Goal: Task Accomplishment & Management: Complete application form

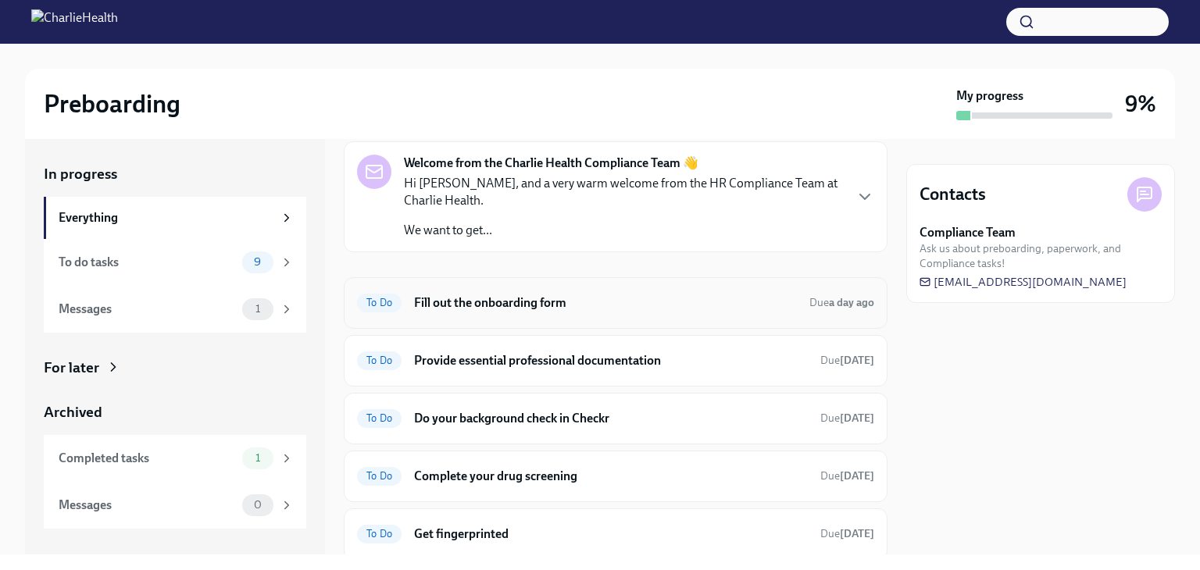
scroll to position [156, 0]
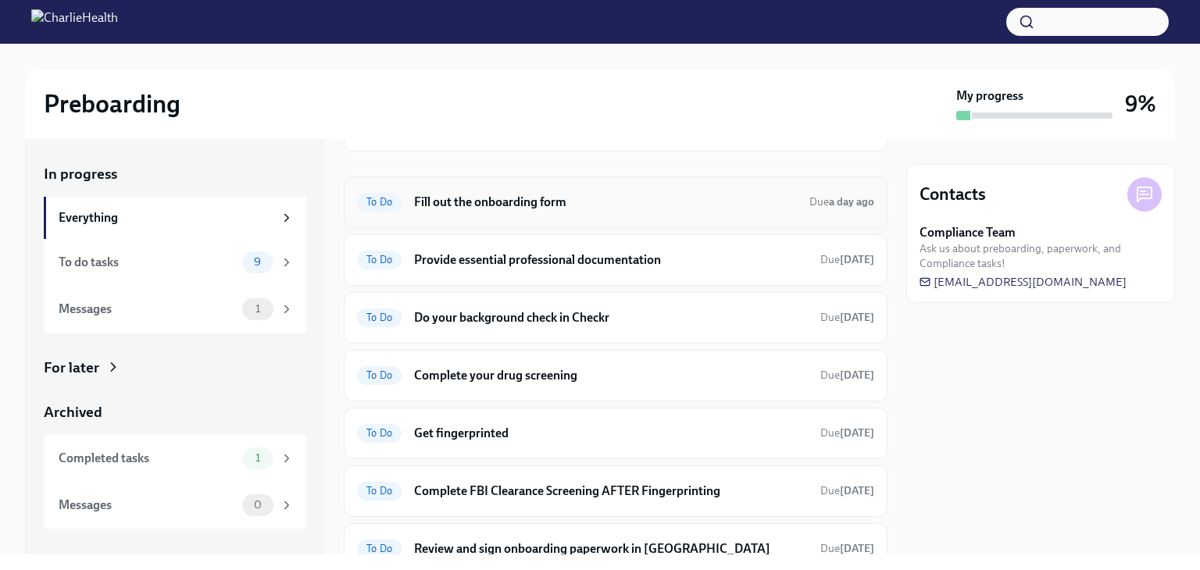
click at [511, 209] on h6 "Fill out the onboarding form" at bounding box center [605, 202] width 383 height 17
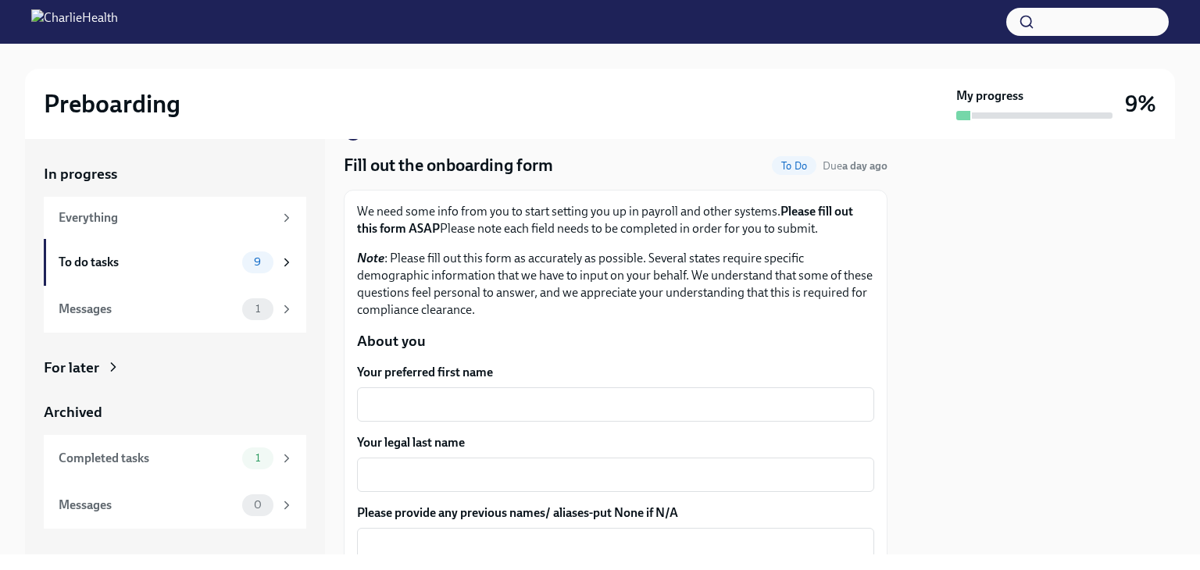
scroll to position [78, 0]
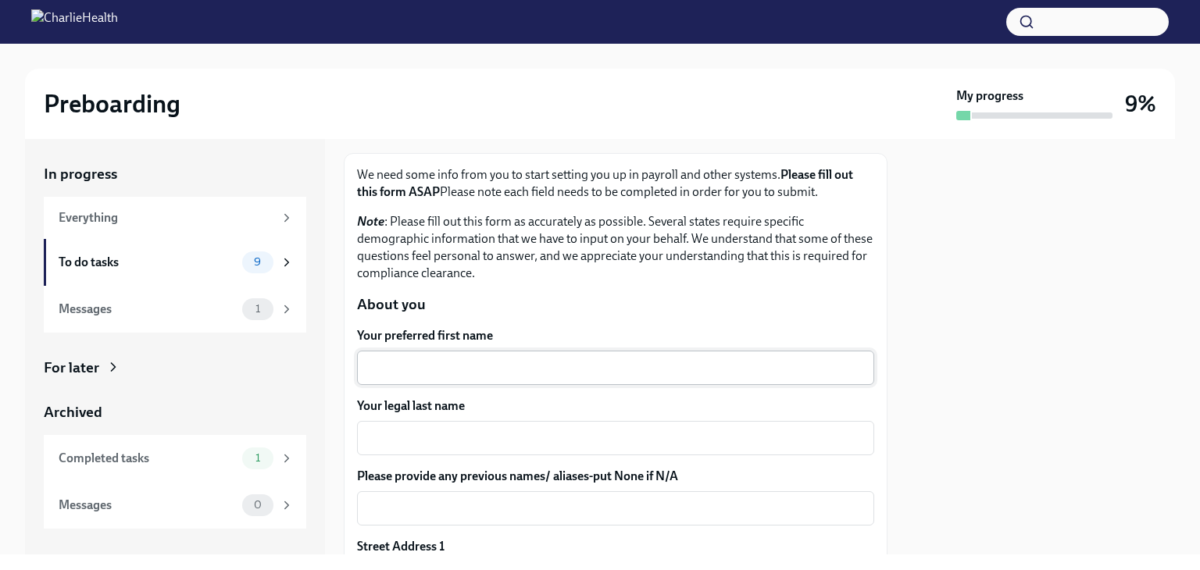
click at [450, 363] on textarea "Your preferred first name" at bounding box center [615, 368] width 498 height 19
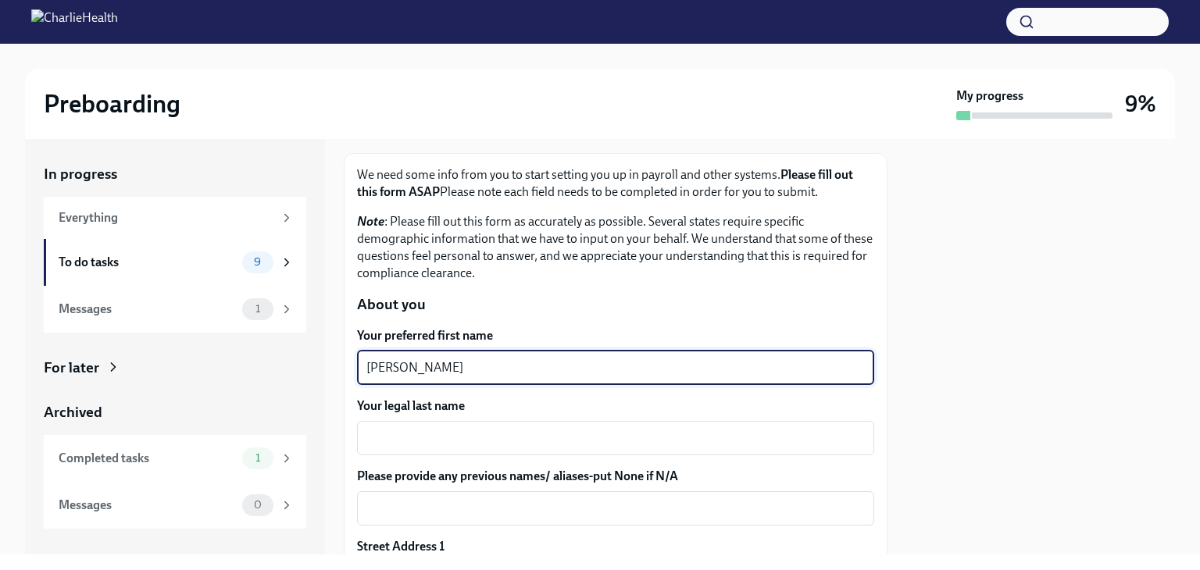
type textarea "[PERSON_NAME]"
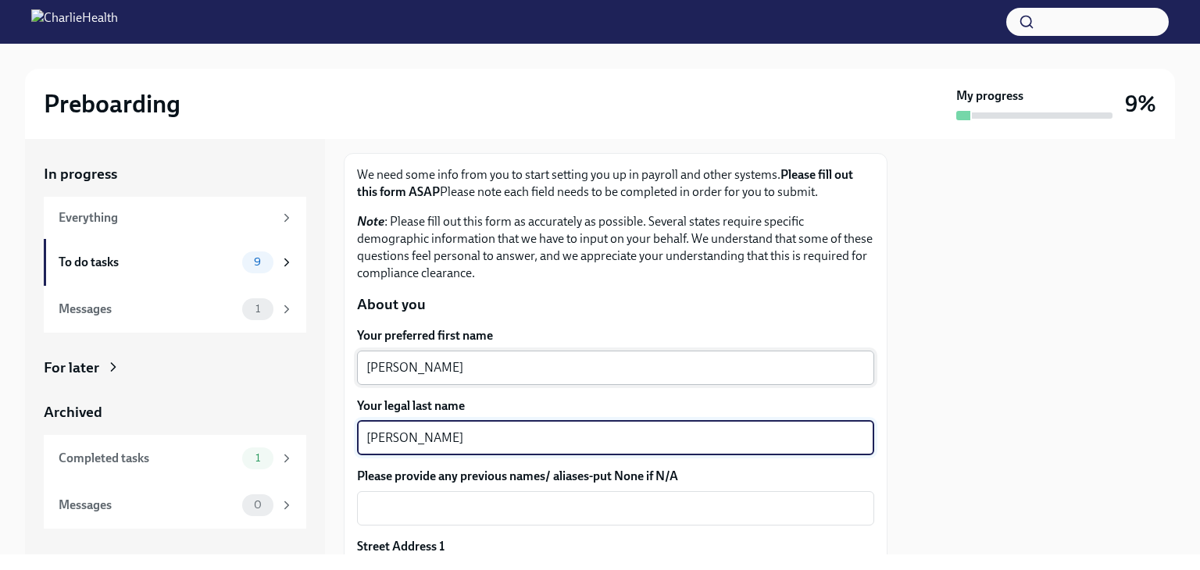
type textarea "[PERSON_NAME]"
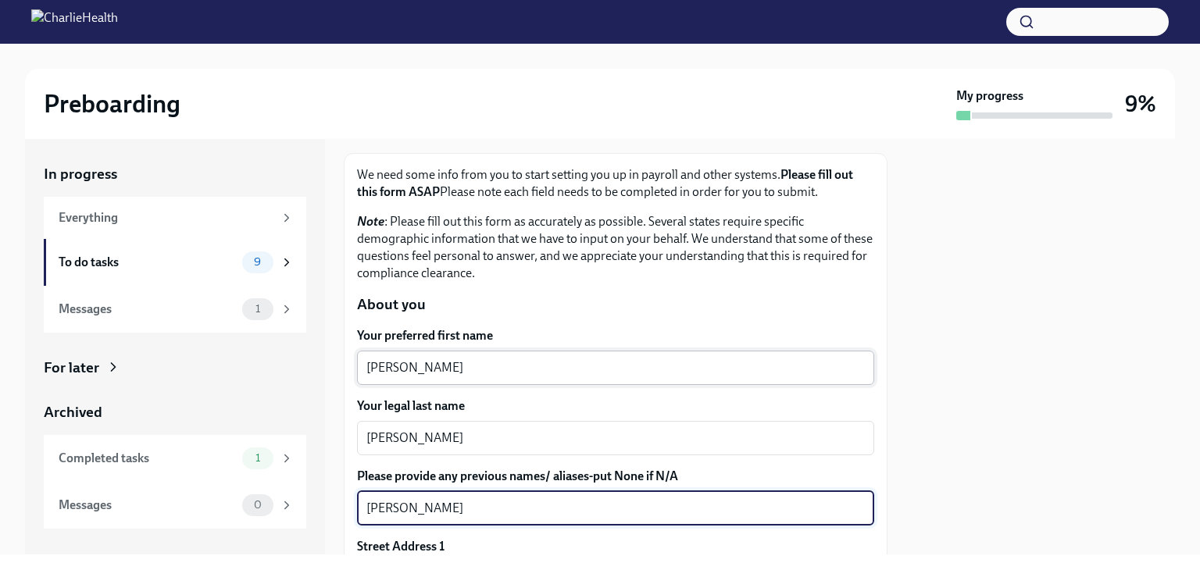
type textarea "[PERSON_NAME]"
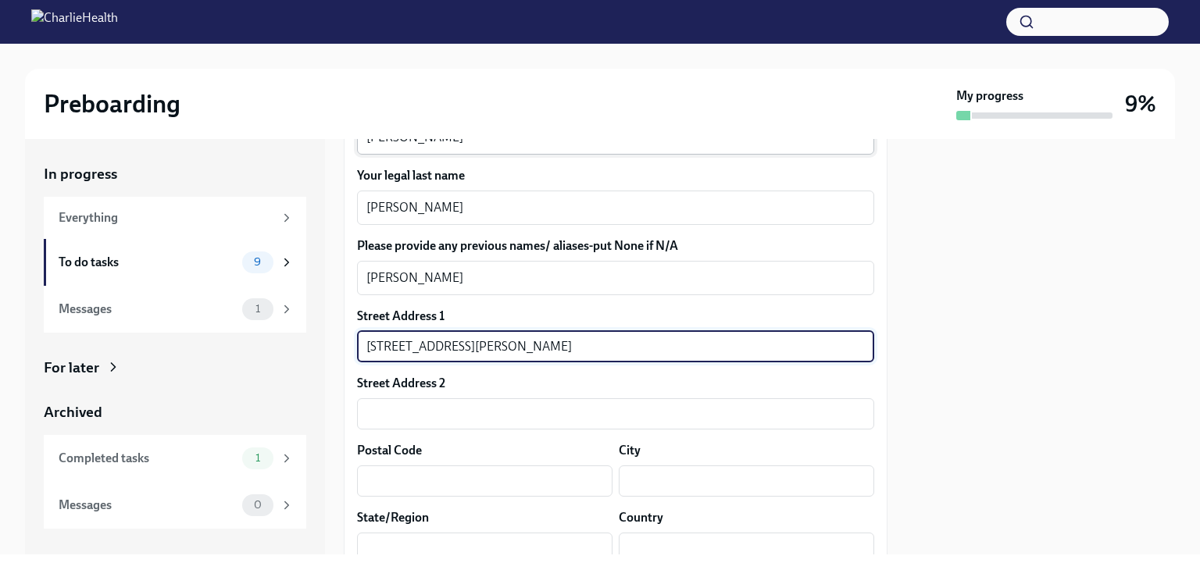
type input "[STREET_ADDRESS][PERSON_NAME]"
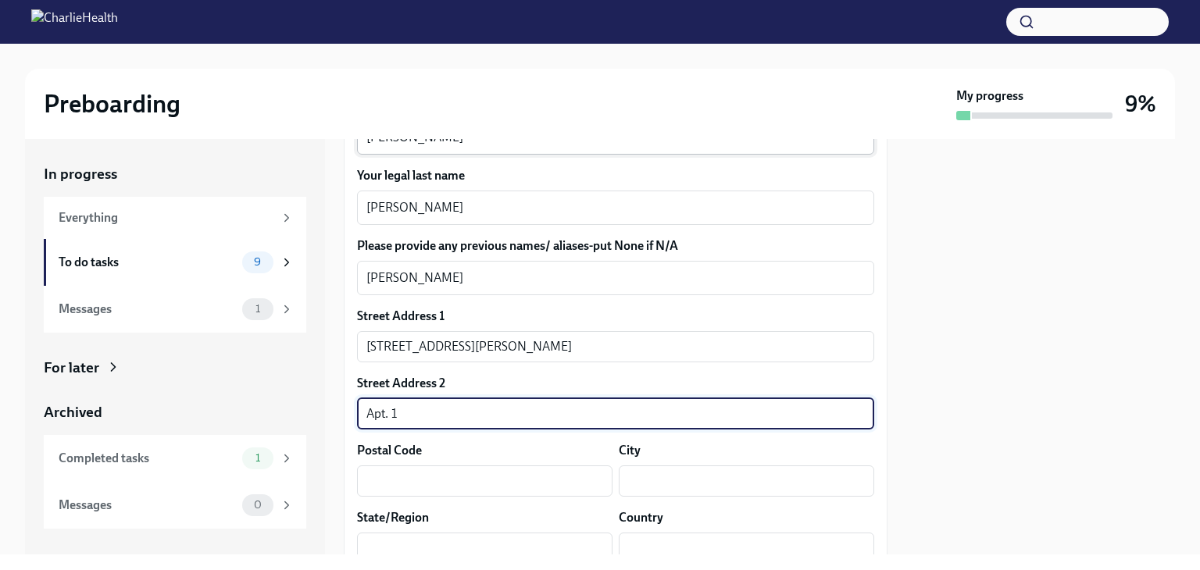
type input "Apt. 1"
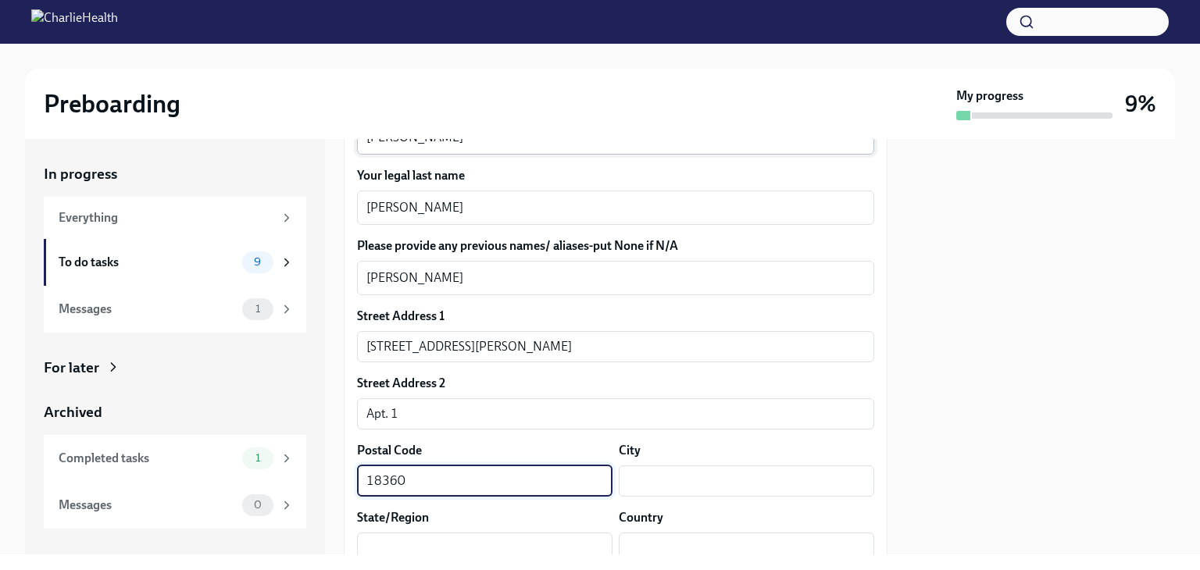
type input "18360"
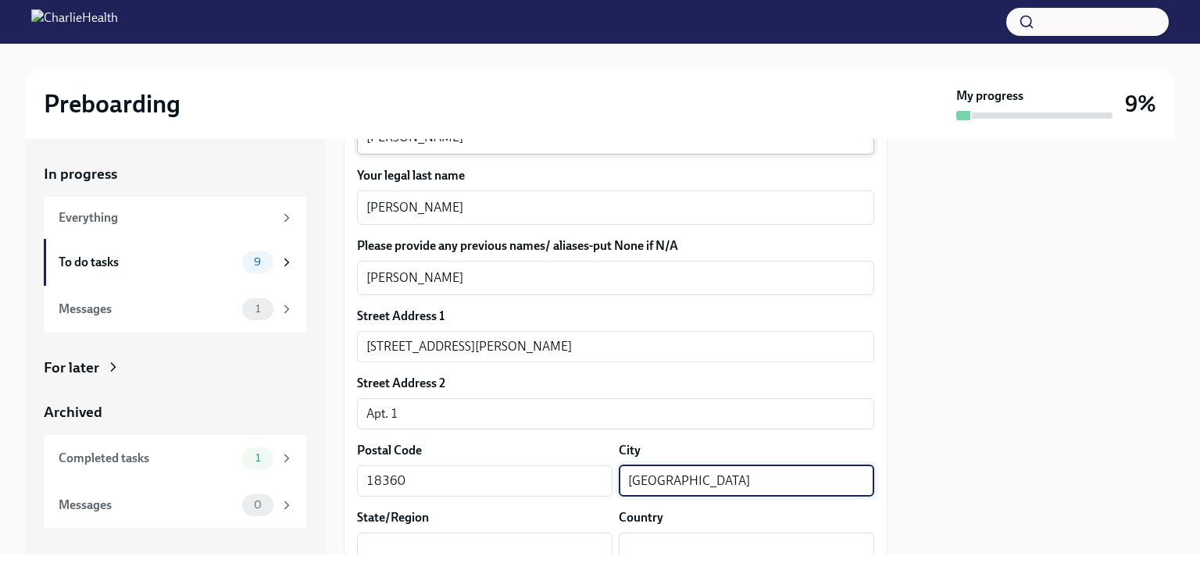
type input "[GEOGRAPHIC_DATA]"
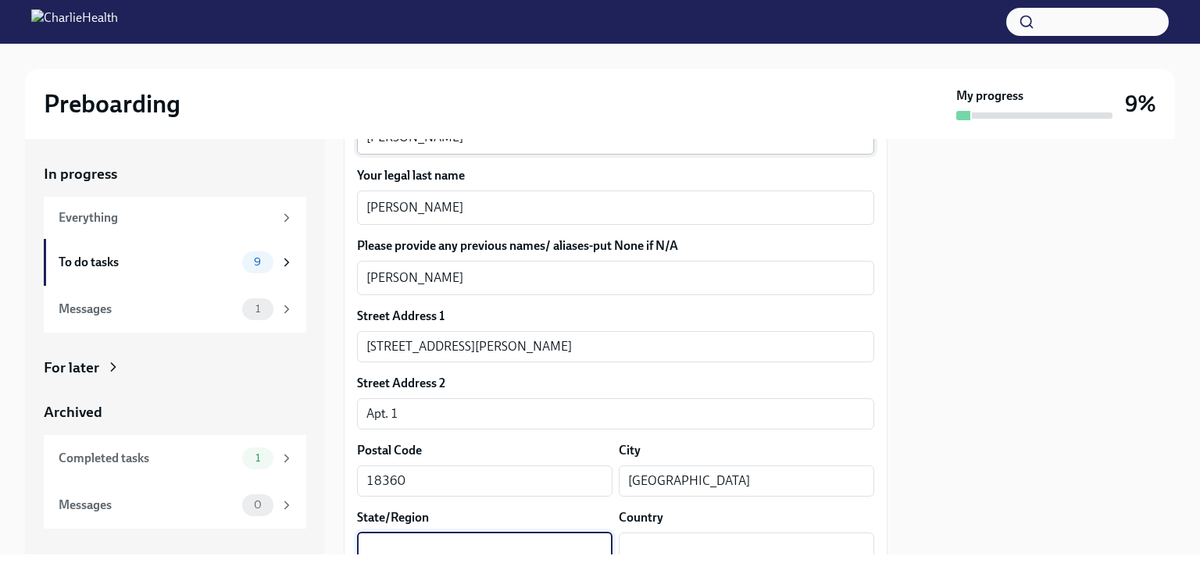
scroll to position [318, 0]
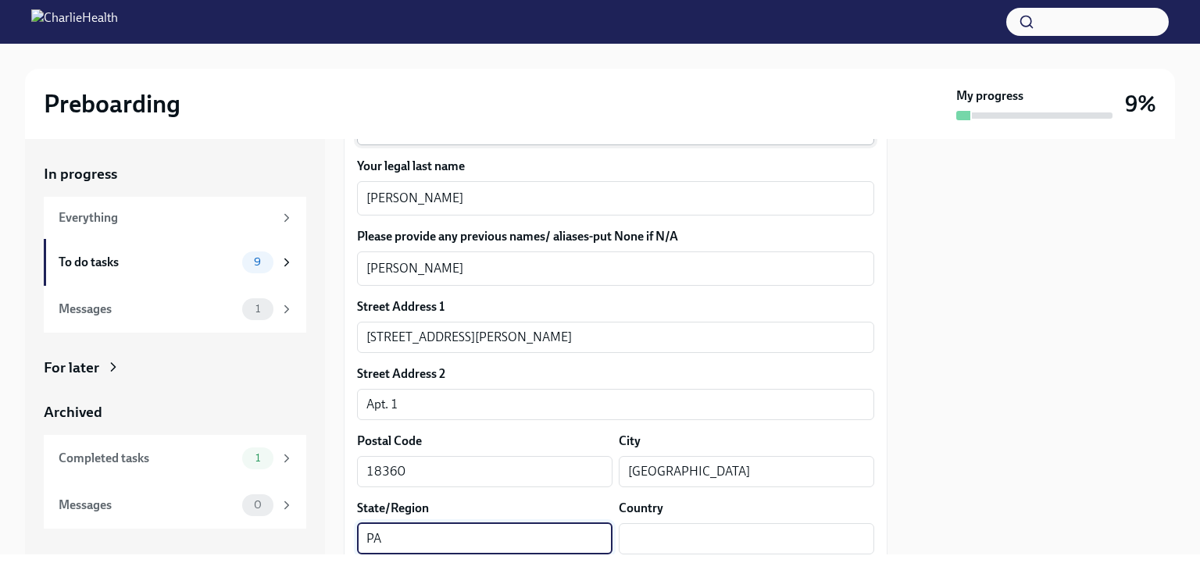
type input "PA"
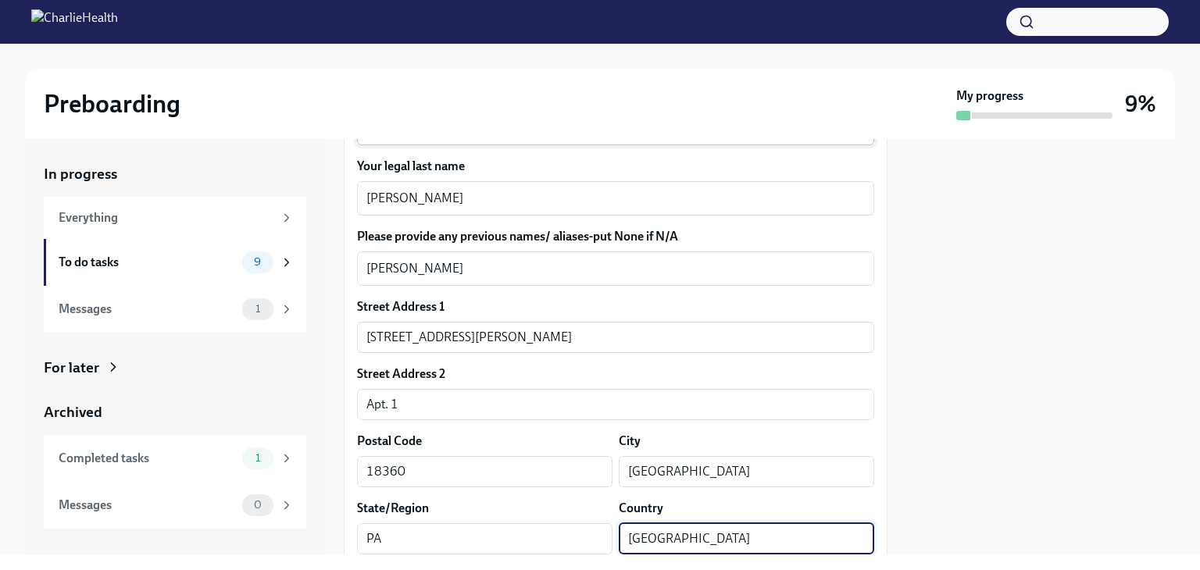
type input "[GEOGRAPHIC_DATA]"
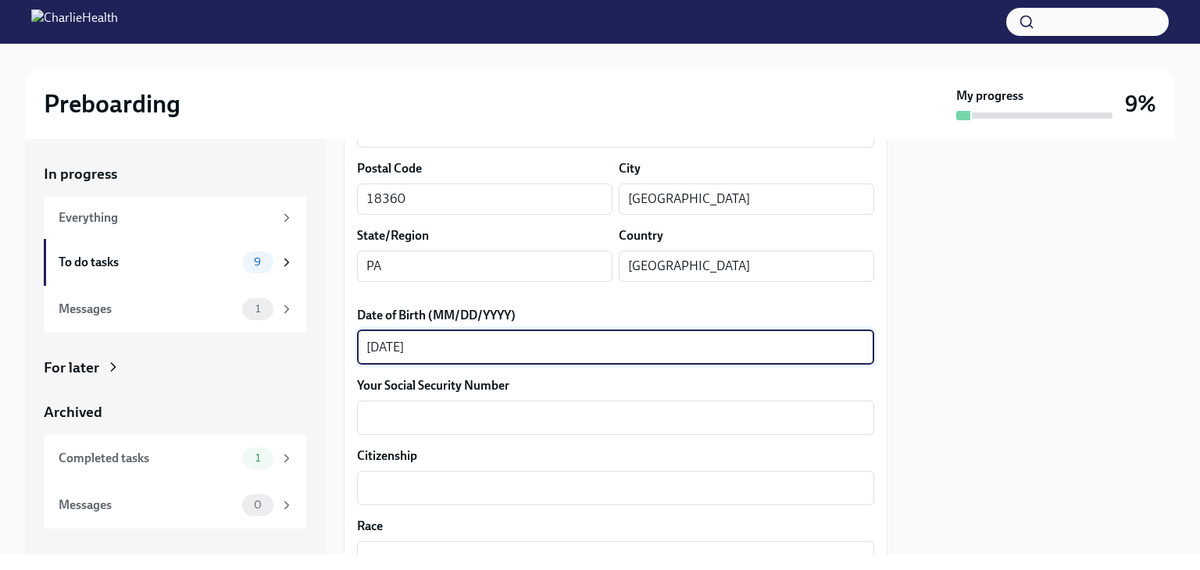
type textarea "[DATE]"
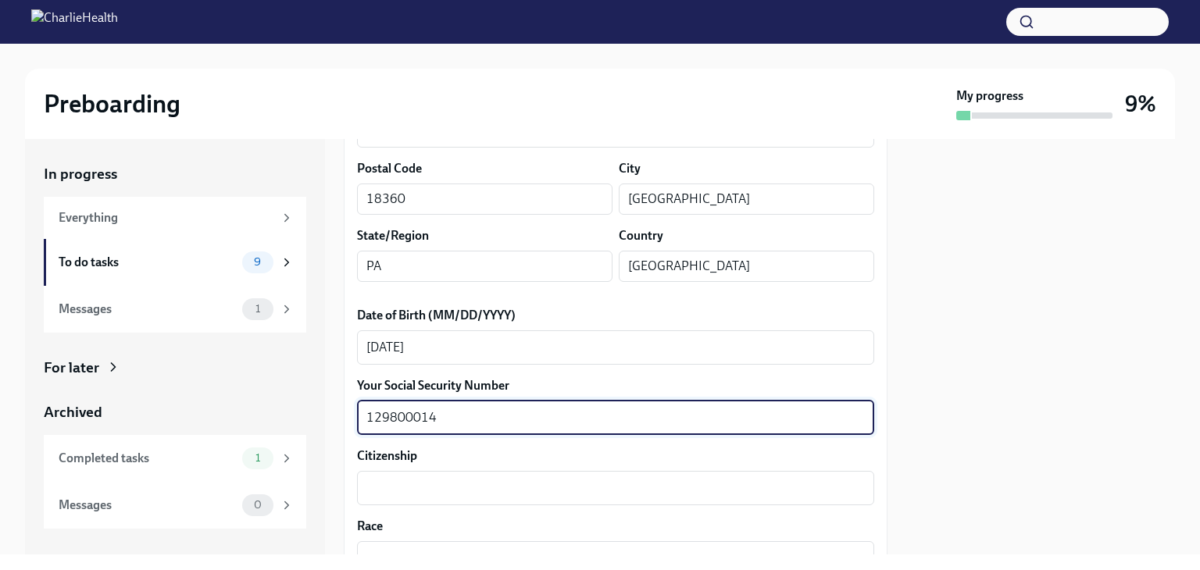
type textarea "129800014"
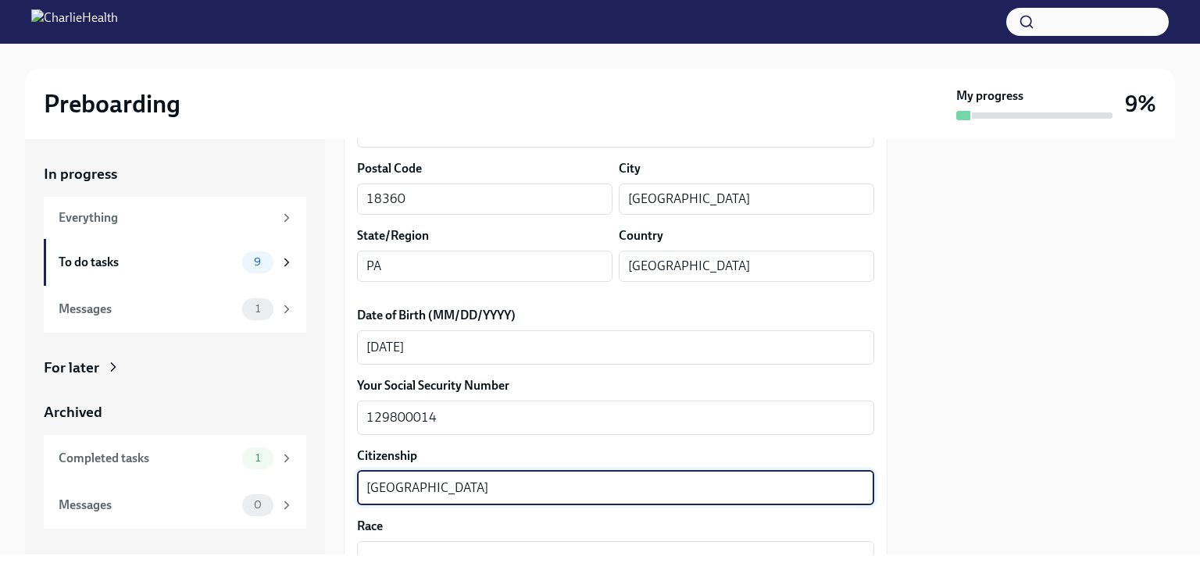
type textarea "[GEOGRAPHIC_DATA]"
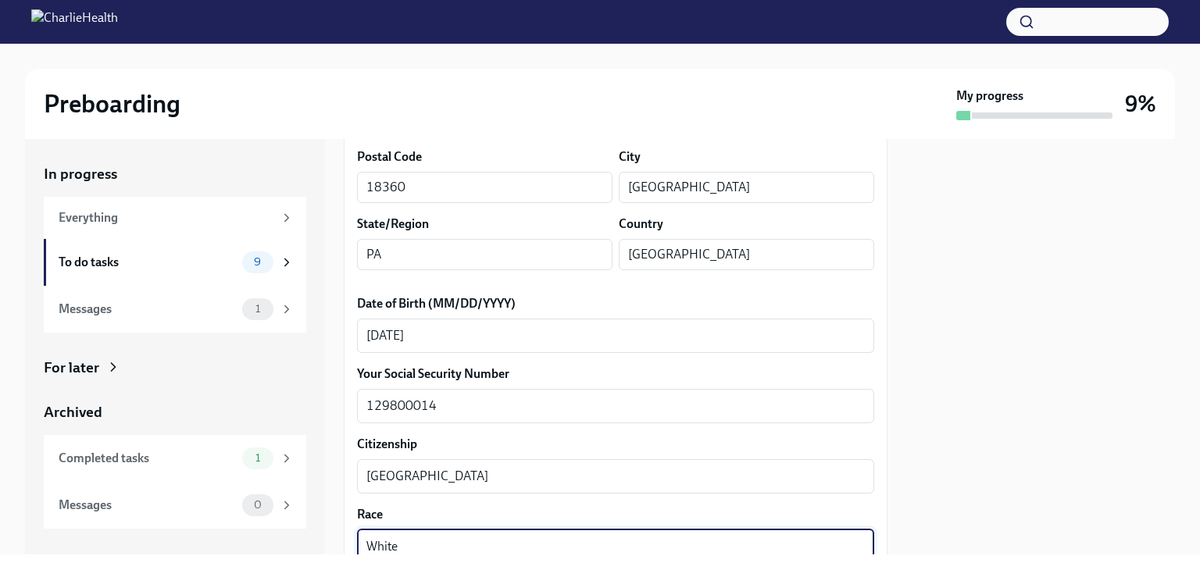
type textarea "White"
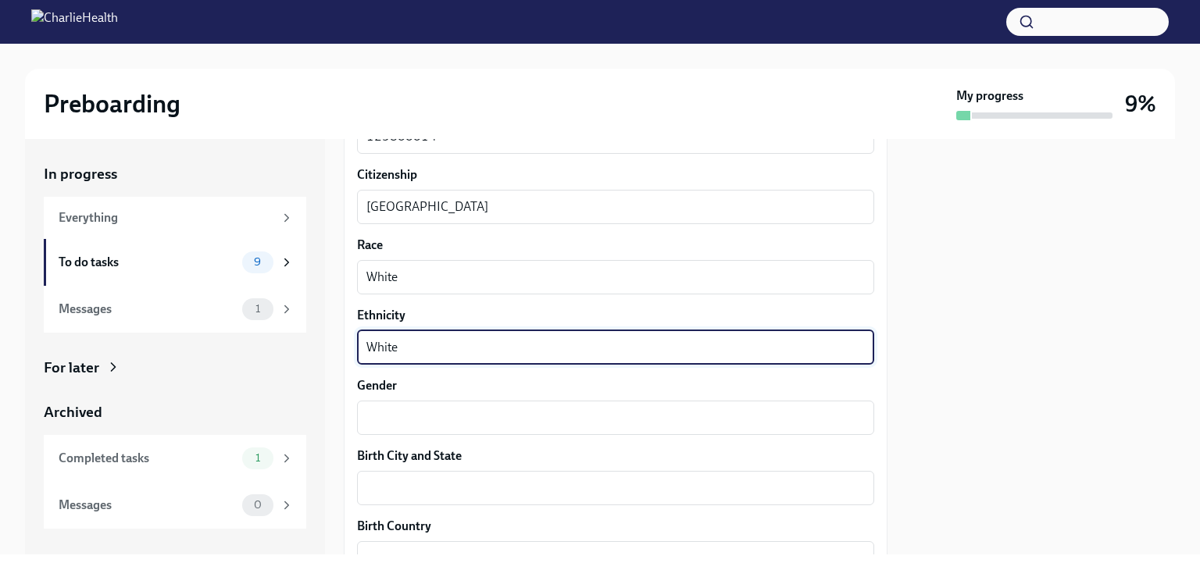
type textarea "White"
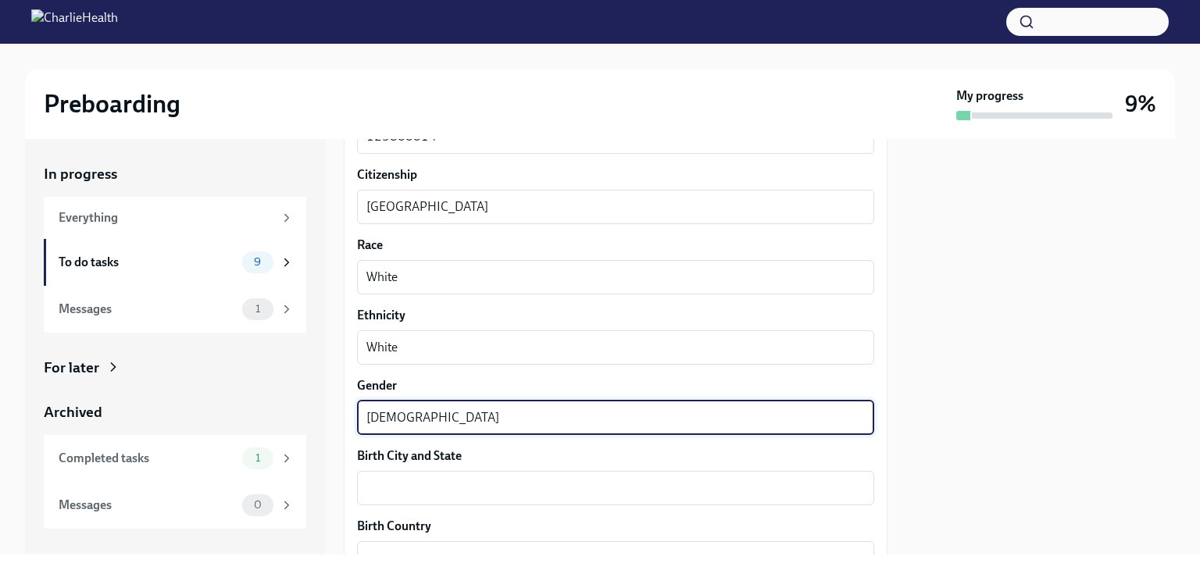
type textarea "[DEMOGRAPHIC_DATA]"
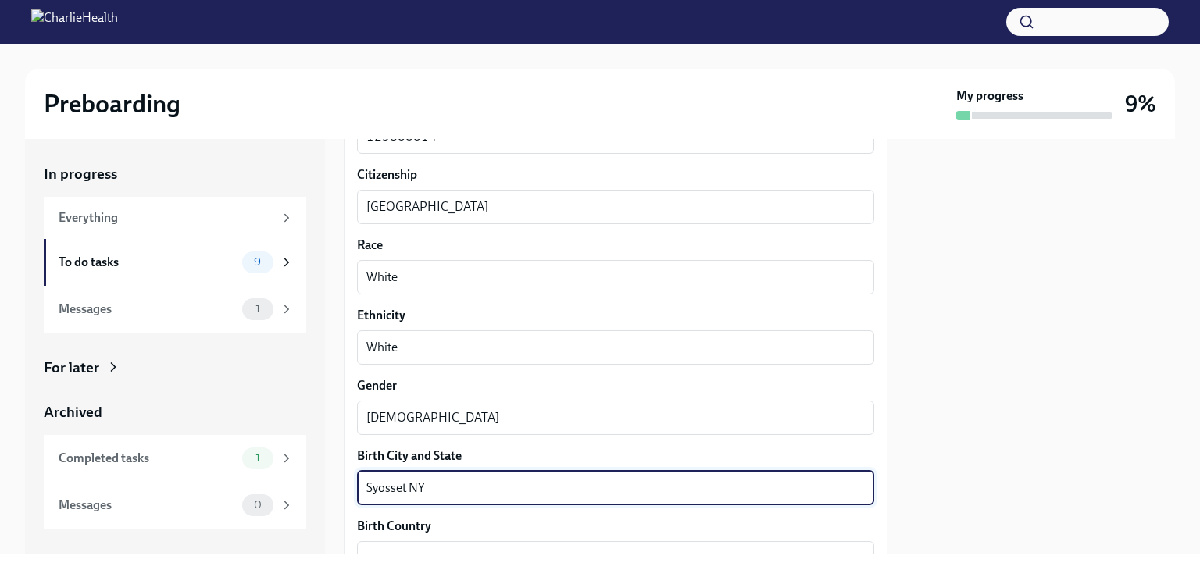
type textarea "Syosset NY"
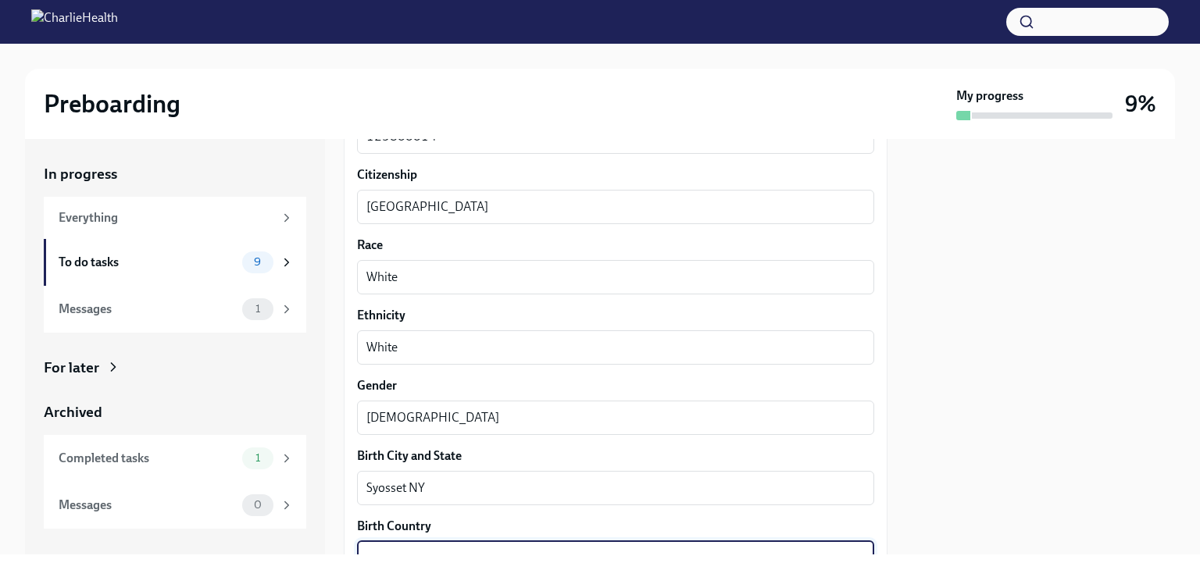
scroll to position [884, 0]
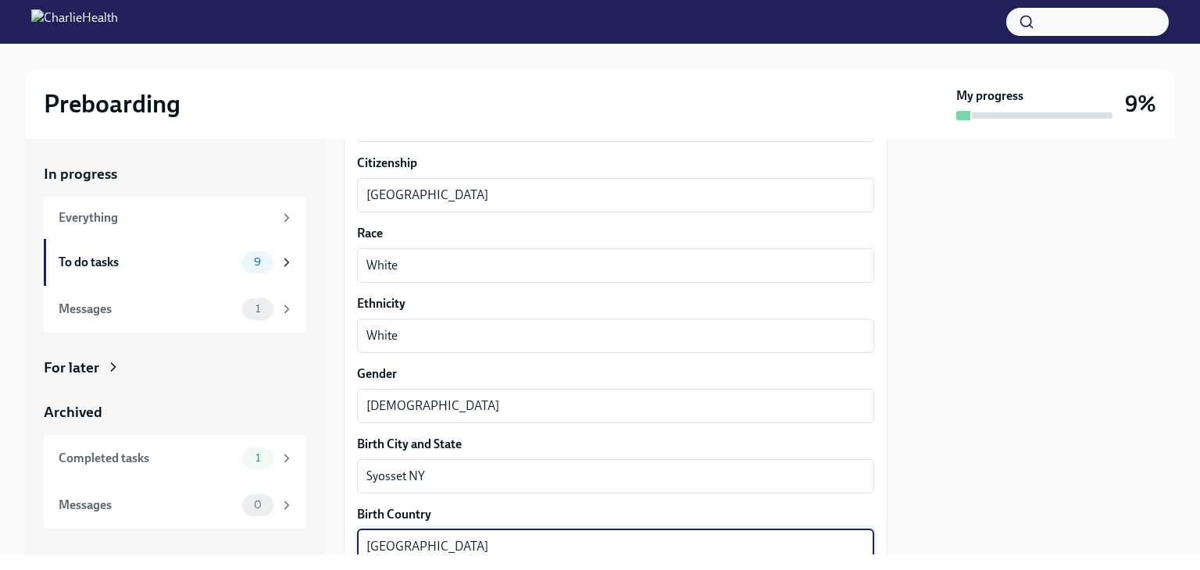
type textarea "[GEOGRAPHIC_DATA]"
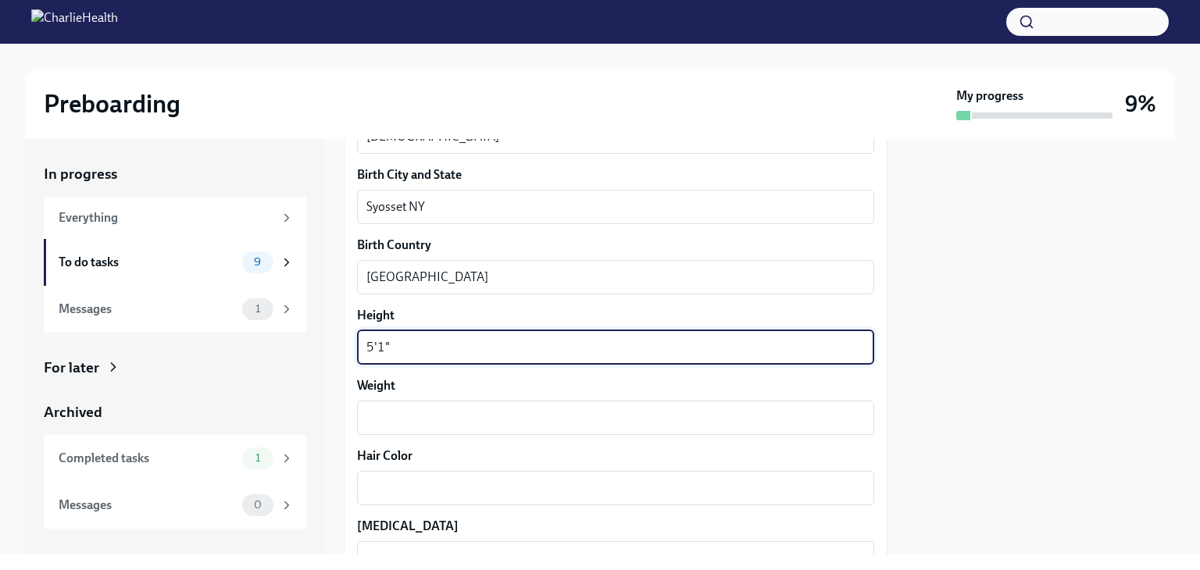
type textarea "5'1""
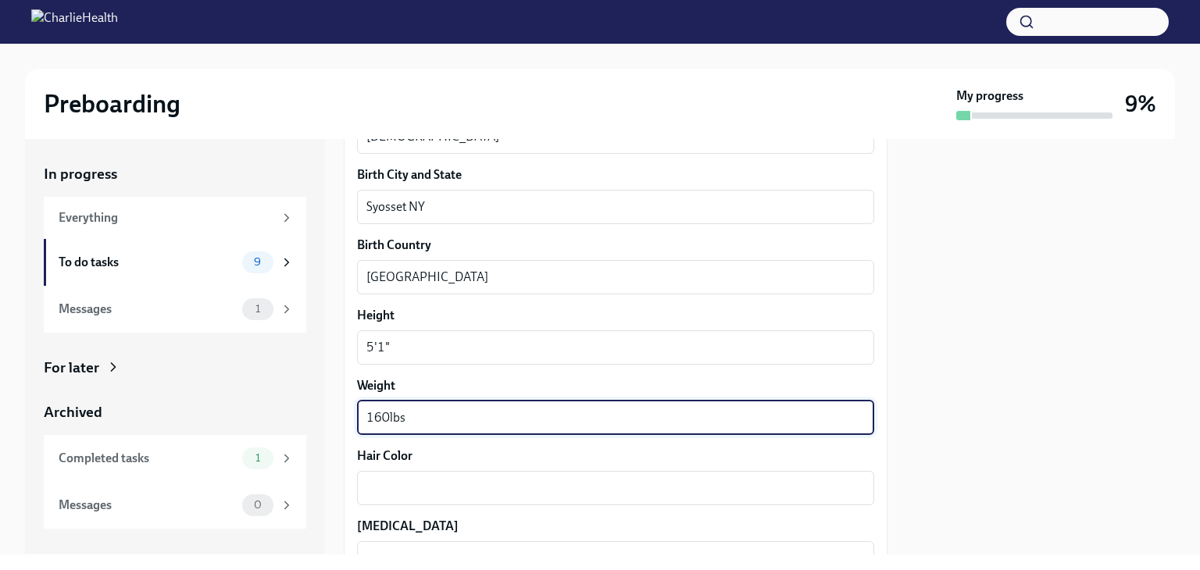
type textarea "160lbs"
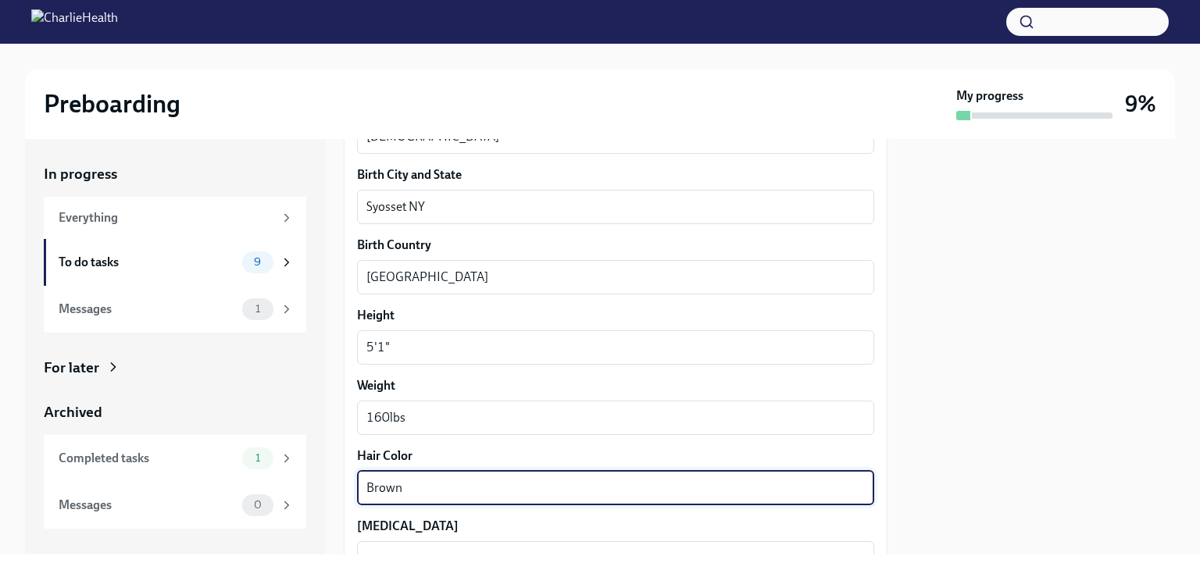
type textarea "Brown"
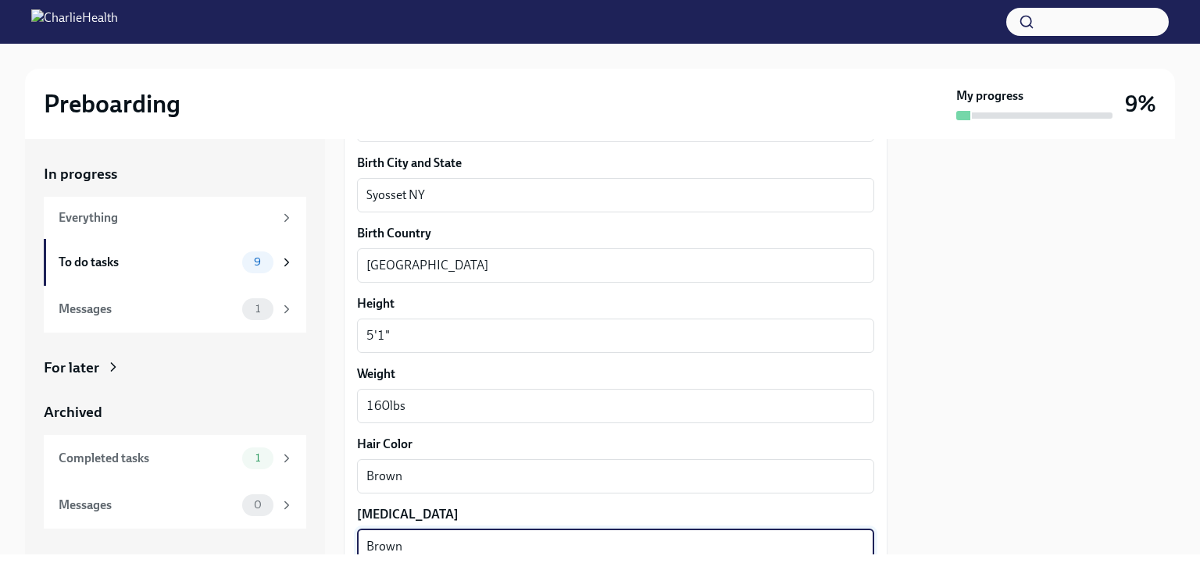
type textarea "Brown"
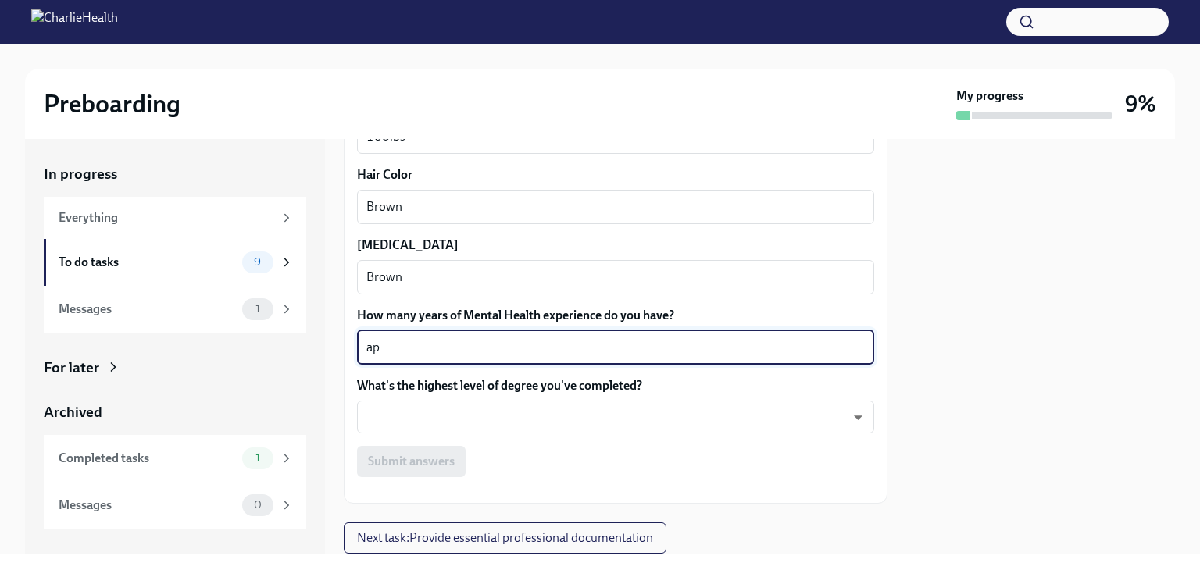
type textarea "a"
type textarea "Approx. 10"
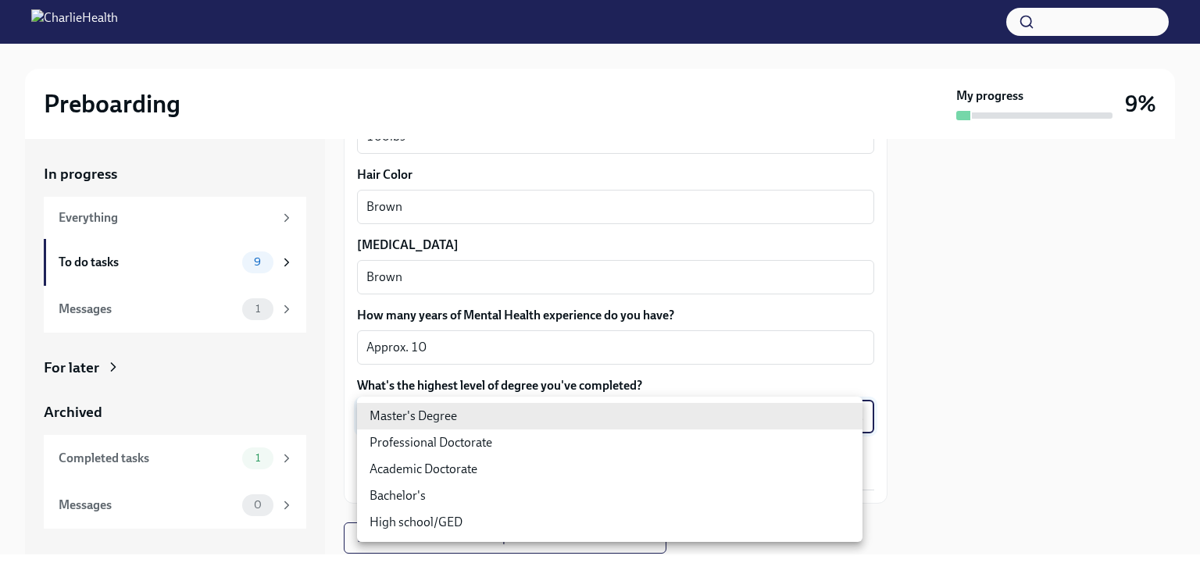
click at [831, 413] on body "Preboarding My progress 9% In progress Everything To do tasks 9 Messages 1 For …" at bounding box center [600, 285] width 1200 height 570
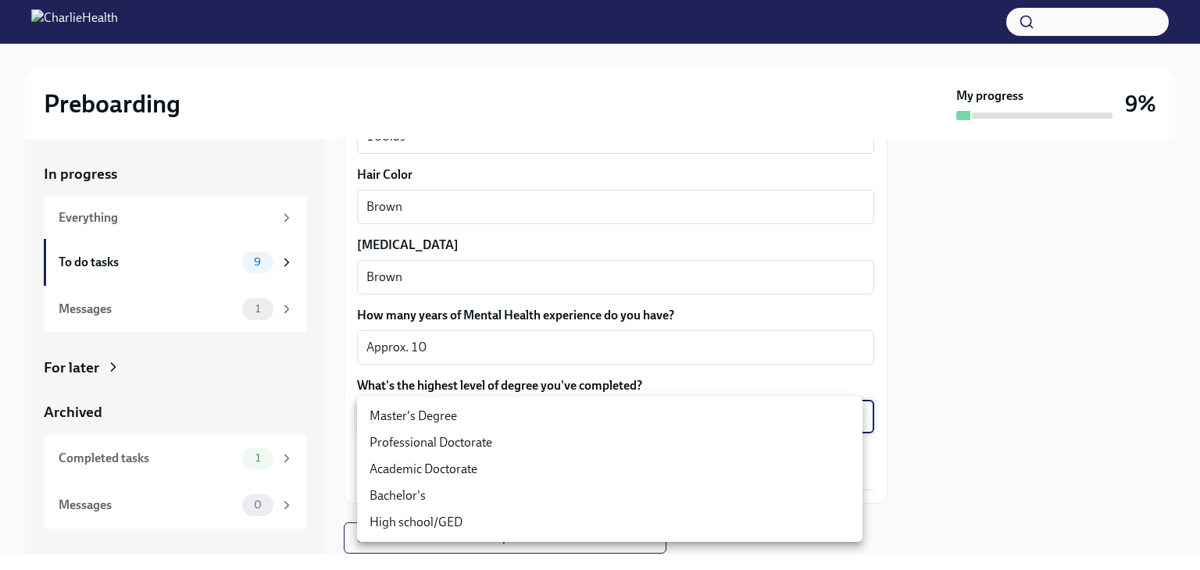
click at [442, 413] on li "Master's Degree" at bounding box center [609, 416] width 505 height 27
type input "2vBr-ghkD"
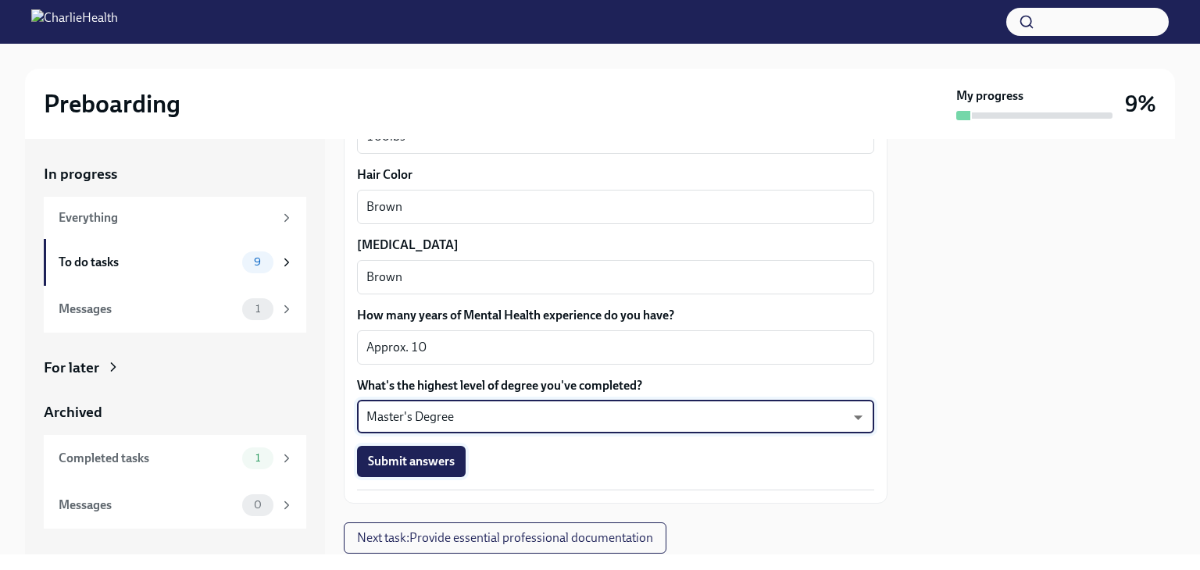
click at [426, 457] on span "Submit answers" at bounding box center [411, 462] width 87 height 16
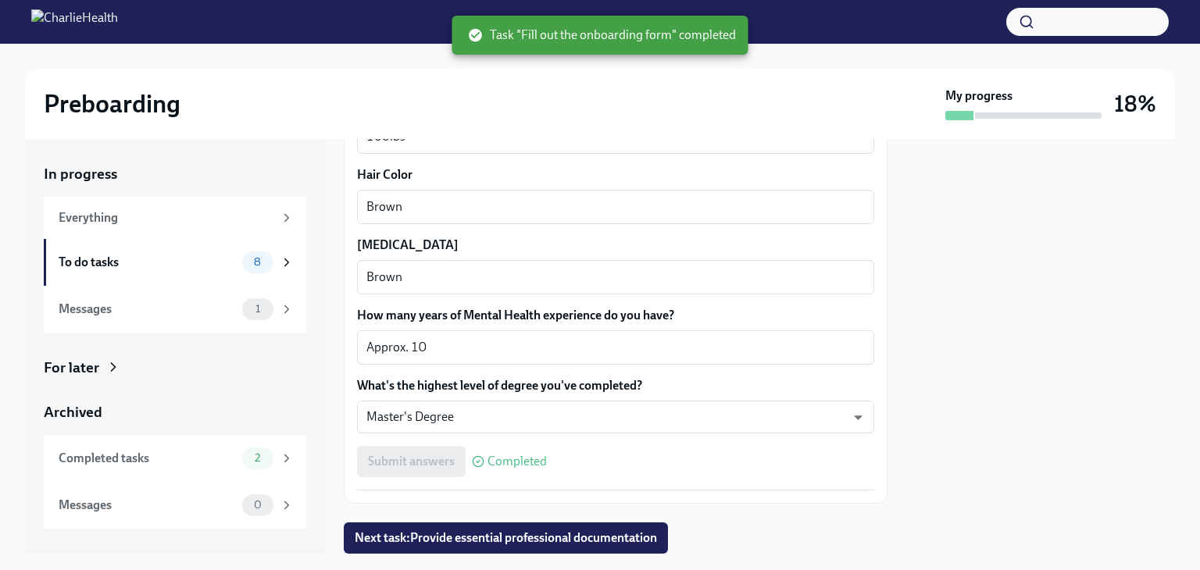
scroll to position [1483, 0]
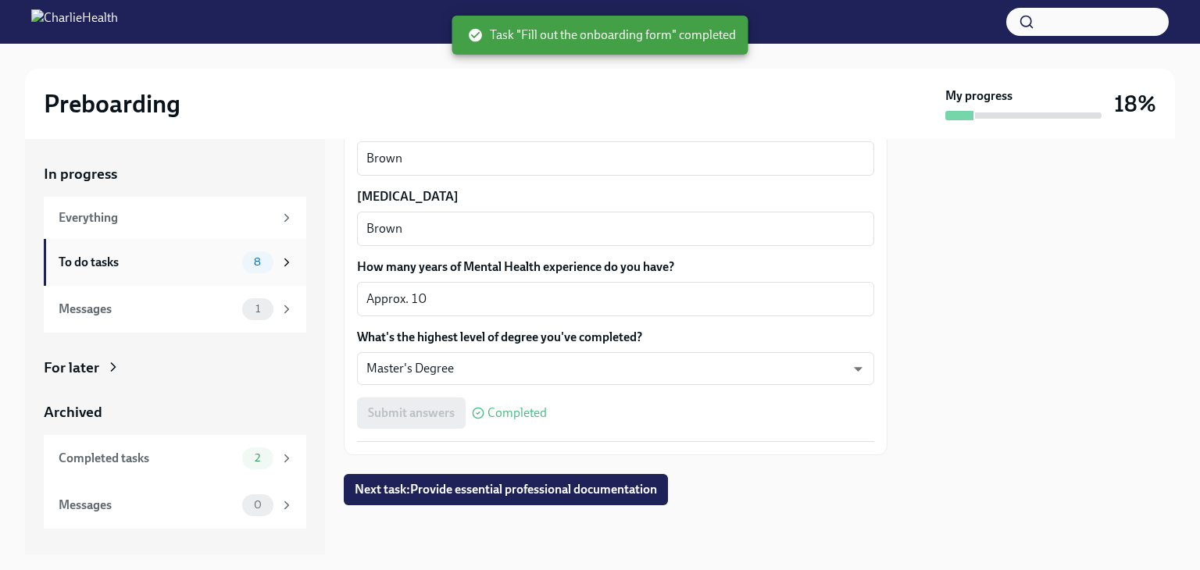
click at [166, 255] on div "To do tasks" at bounding box center [147, 262] width 177 height 17
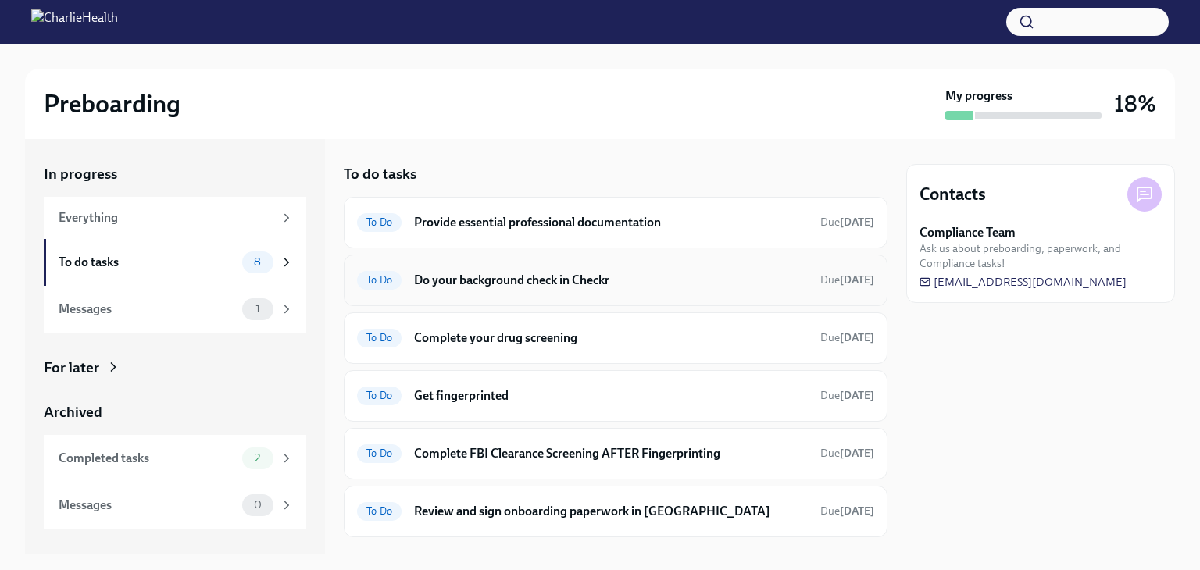
click at [567, 287] on h6 "Do your background check in Checkr" at bounding box center [611, 280] width 394 height 17
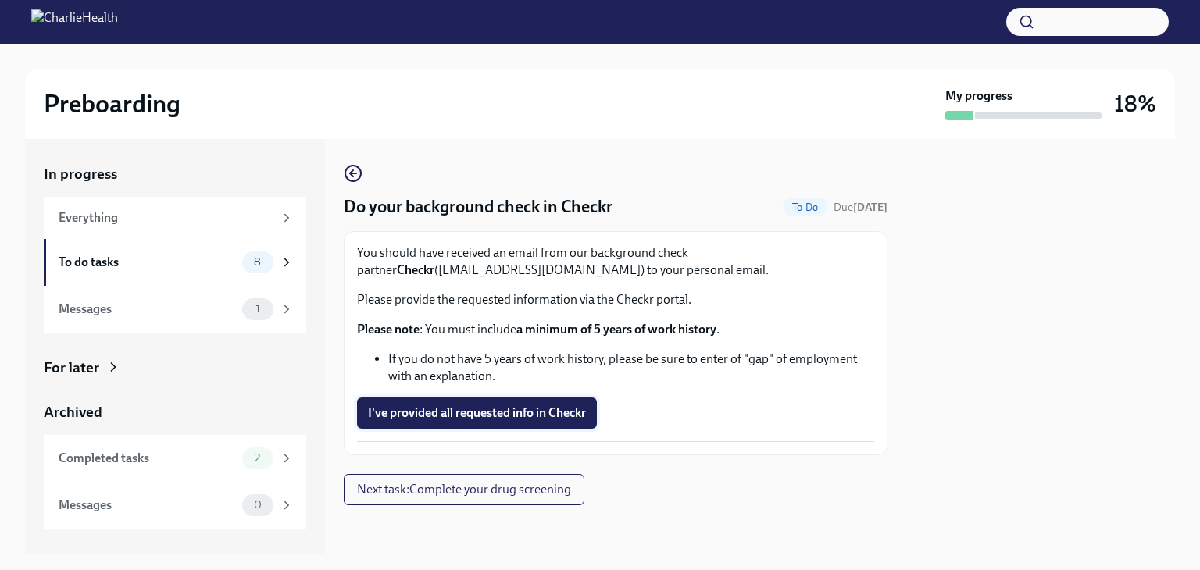
click at [477, 413] on span "I've provided all requested info in Checkr" at bounding box center [477, 413] width 218 height 16
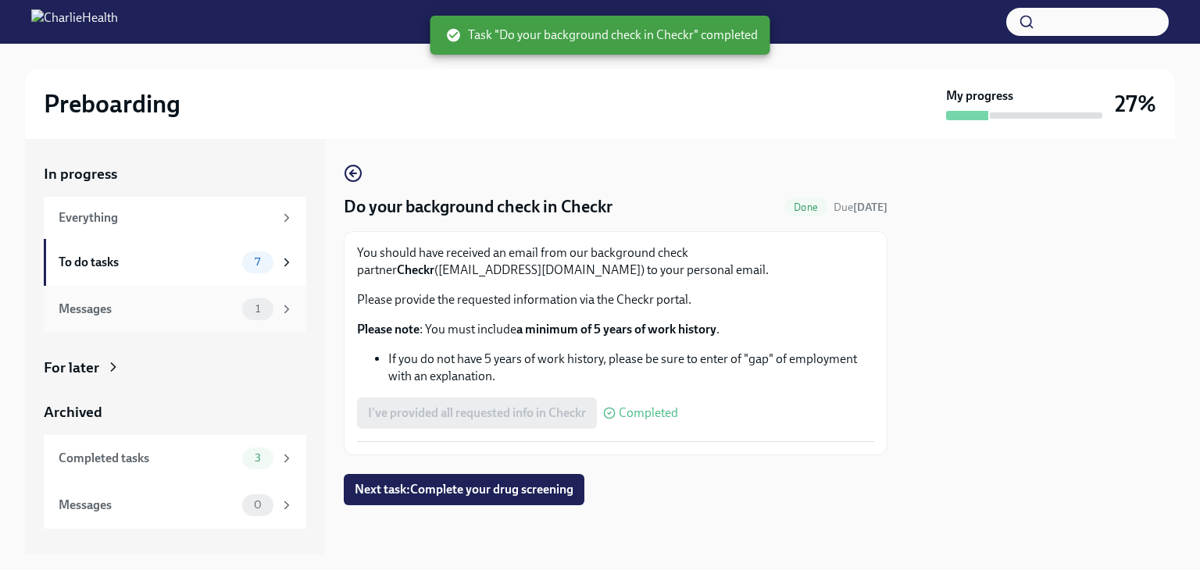
click at [169, 307] on div "Messages" at bounding box center [147, 309] width 177 height 17
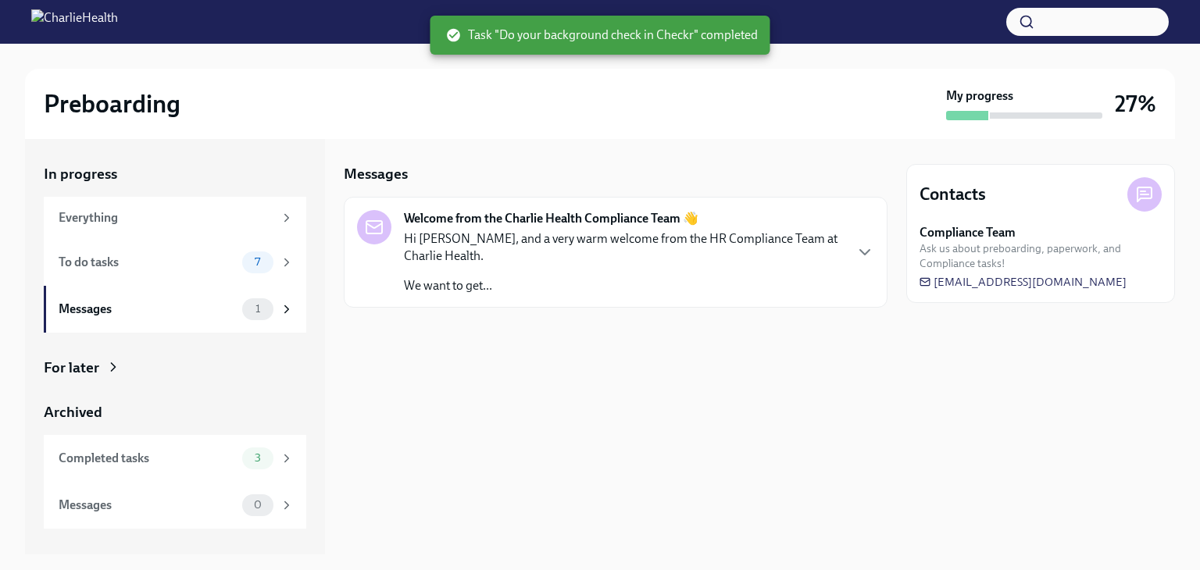
click at [875, 252] on div "Welcome from the Charlie Health Compliance Team 👋 Hi [PERSON_NAME], and a very …" at bounding box center [616, 252] width 544 height 111
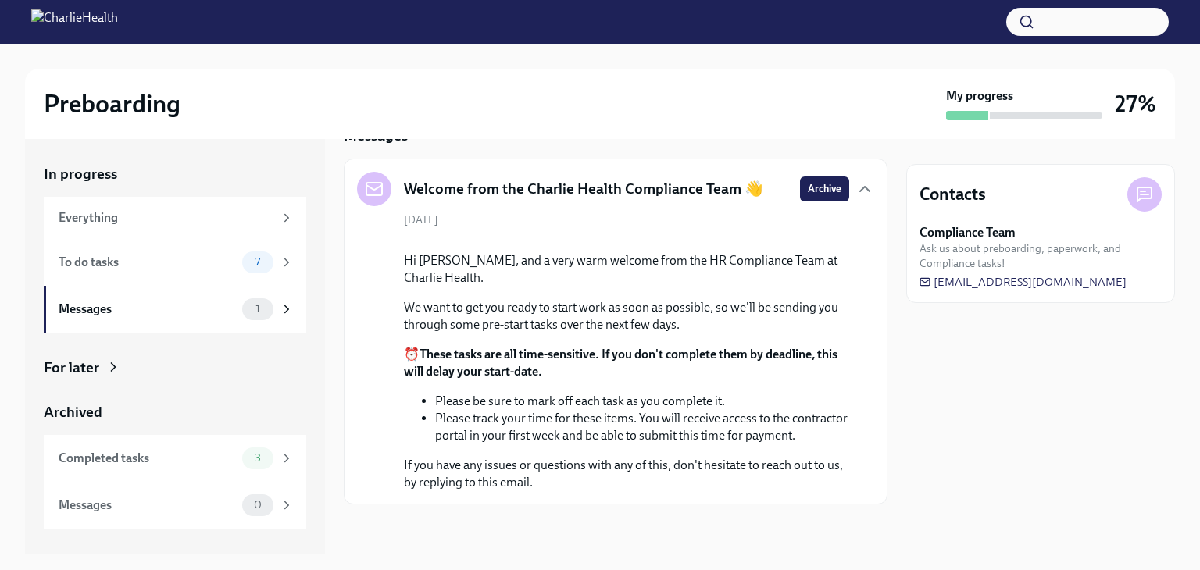
scroll to position [179, 0]
click at [86, 263] on div "To do tasks" at bounding box center [147, 262] width 177 height 17
